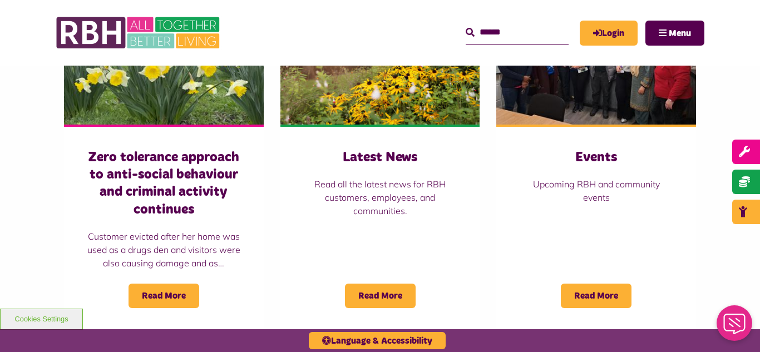
scroll to position [823, 0]
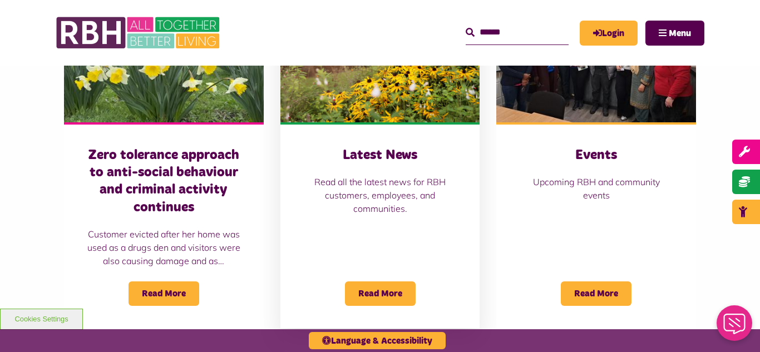
click at [366, 95] on img at bounding box center [380, 60] width 200 height 125
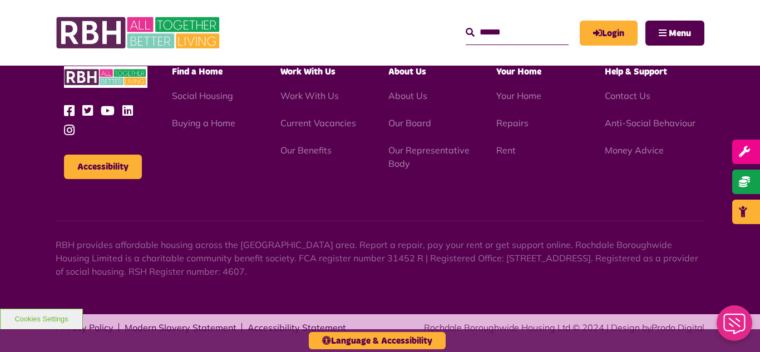
scroll to position [1211, 0]
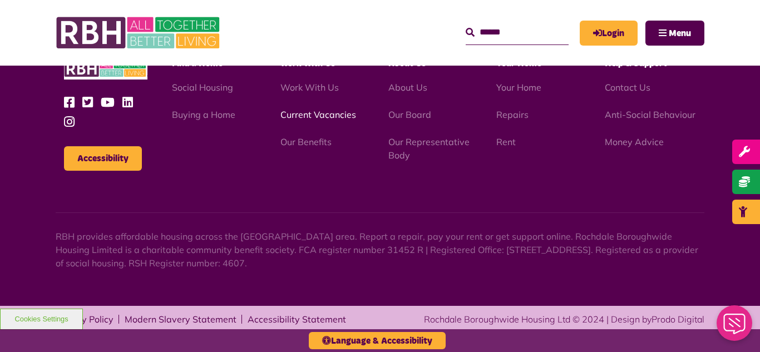
click at [295, 116] on link "Current Vacancies" at bounding box center [318, 114] width 76 height 11
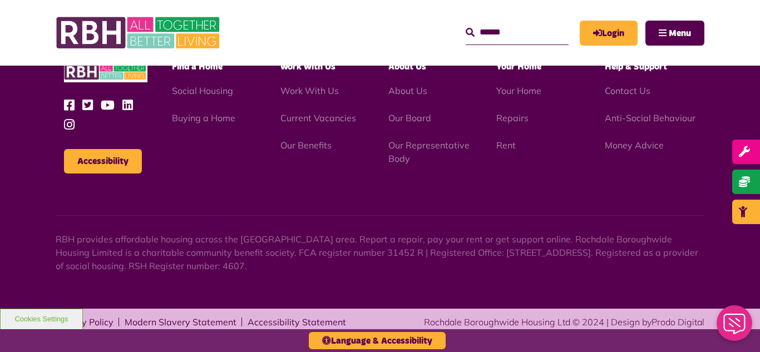
scroll to position [1859, 0]
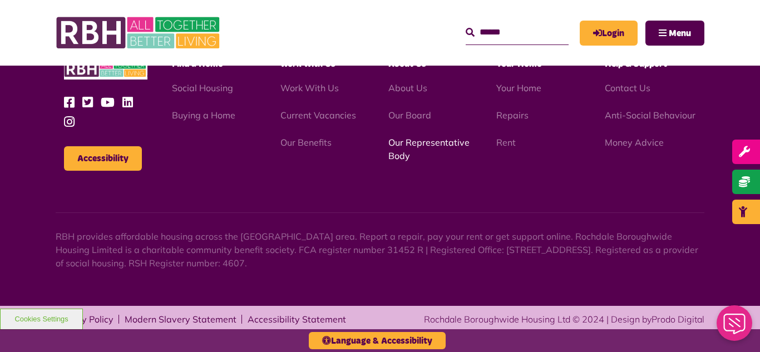
click at [424, 141] on link "Our Representative Body" at bounding box center [428, 149] width 81 height 24
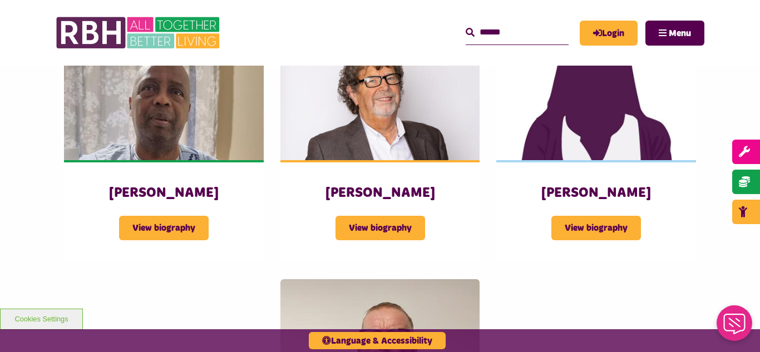
scroll to position [1357, 0]
